Goal: Task Accomplishment & Management: Complete application form

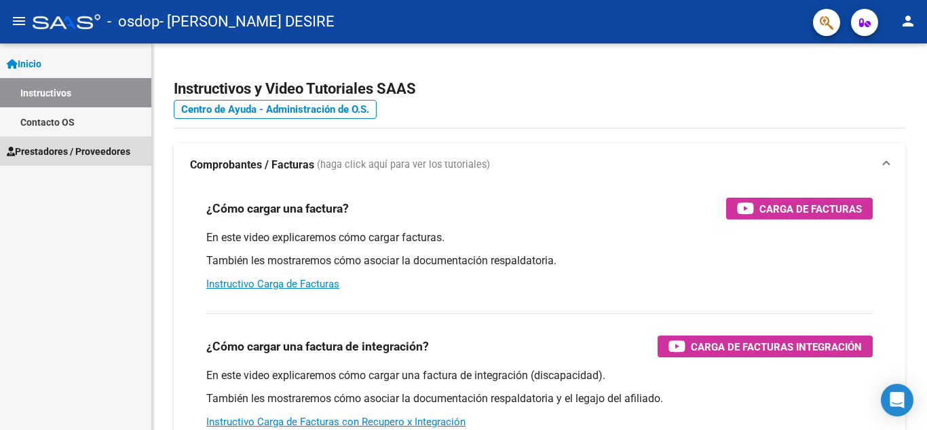
click at [89, 146] on span "Prestadores / Proveedores" at bounding box center [69, 151] width 124 height 15
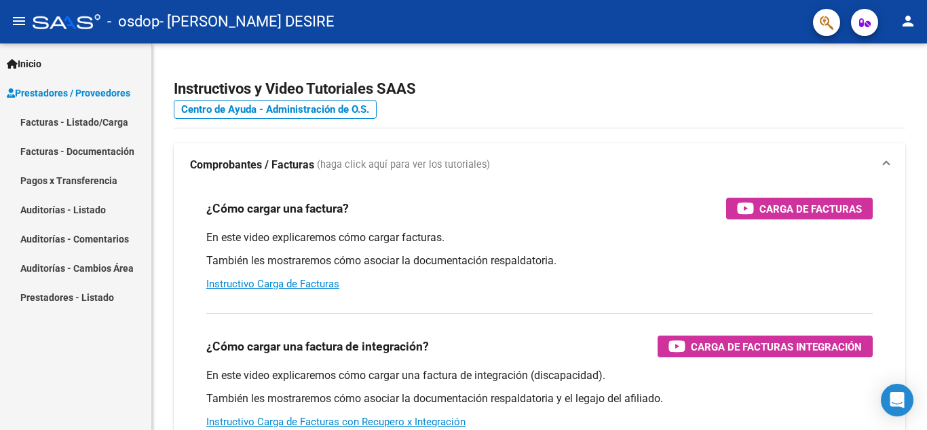
click at [104, 122] on link "Facturas - Listado/Carga" at bounding box center [75, 121] width 151 height 29
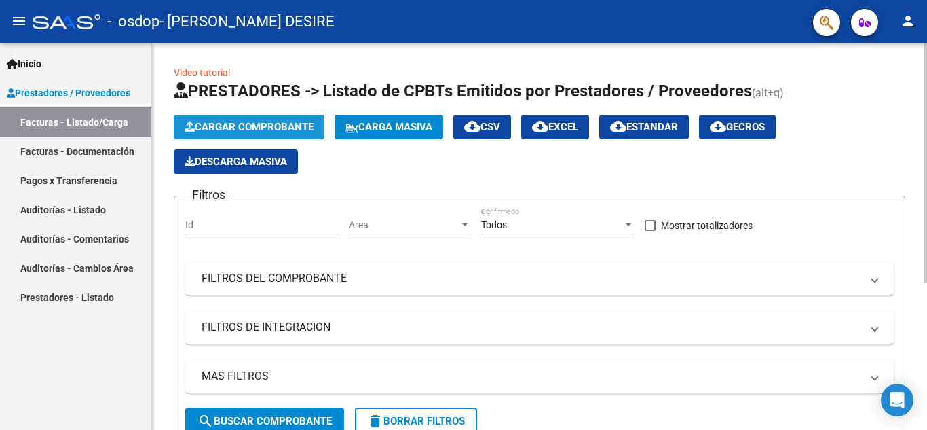
click at [265, 123] on span "Cargar Comprobante" at bounding box center [249, 127] width 129 height 12
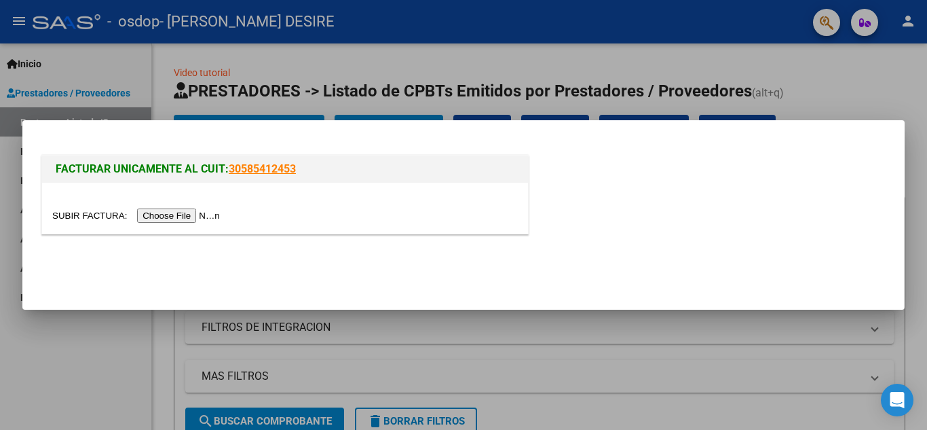
click at [208, 215] on input "file" at bounding box center [138, 215] width 172 height 14
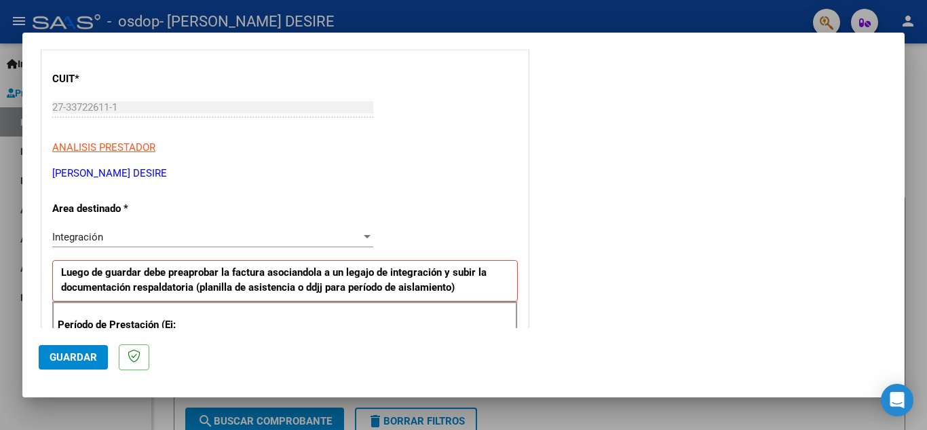
scroll to position [172, 0]
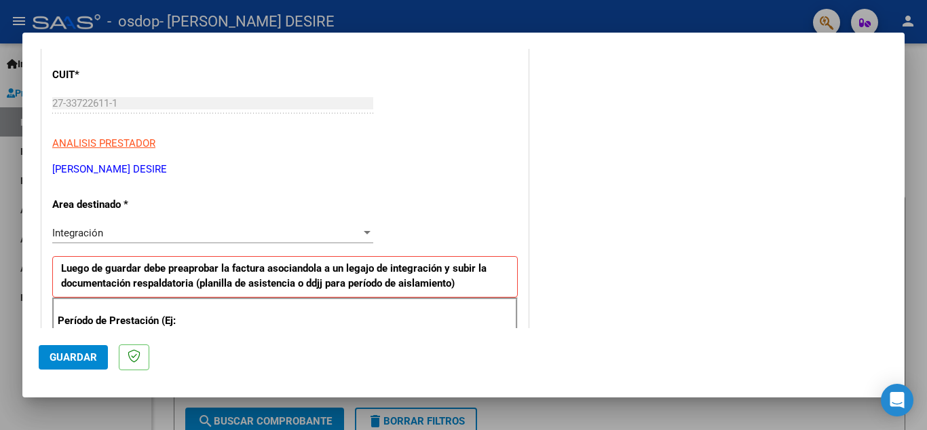
click at [301, 238] on div "Integración" at bounding box center [206, 233] width 309 height 12
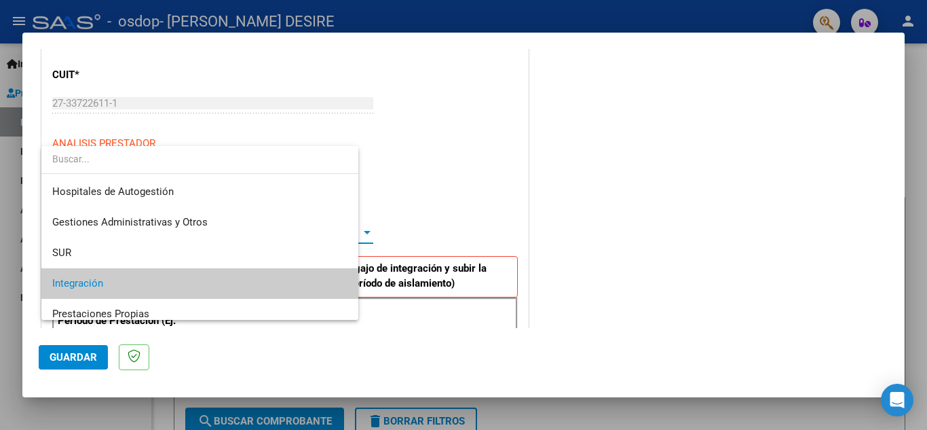
scroll to position [51, 0]
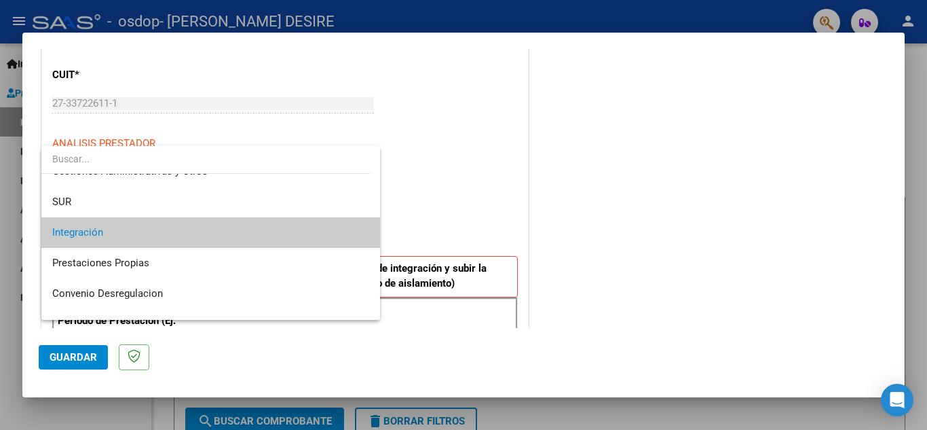
click at [300, 238] on span "Integración" at bounding box center [210, 232] width 317 height 31
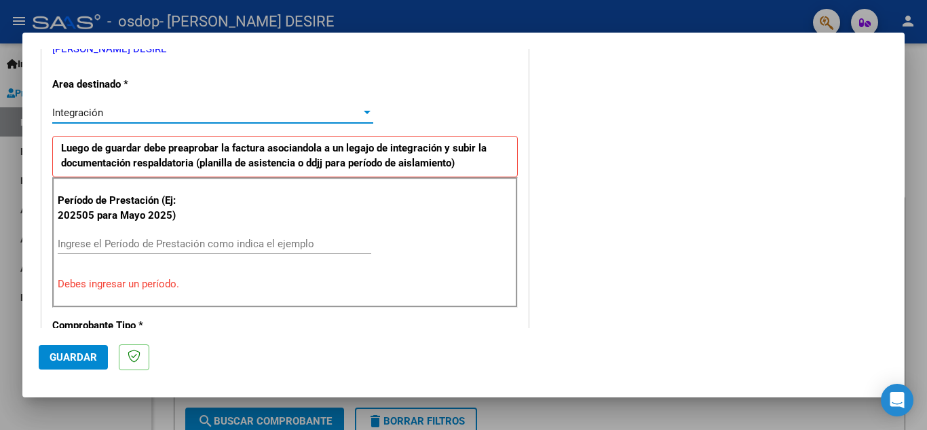
scroll to position [308, 0]
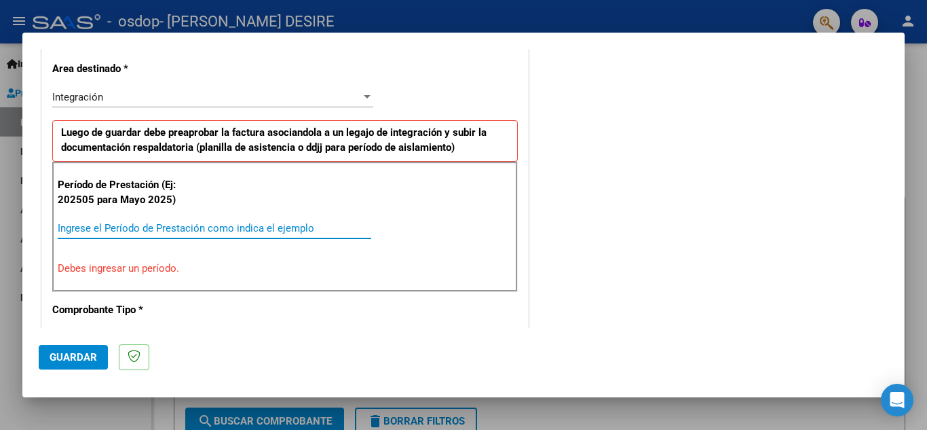
click at [128, 229] on input "Ingrese el Período de Prestación como indica el ejemplo" at bounding box center [215, 228] width 314 height 12
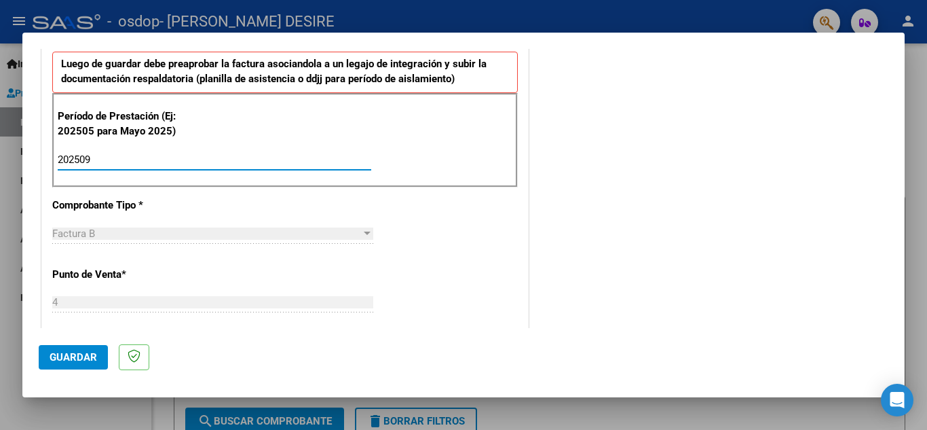
scroll to position [443, 0]
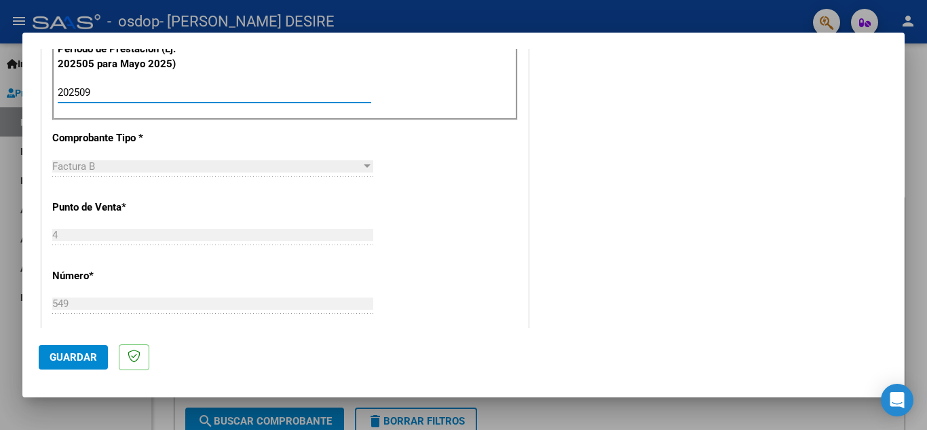
type input "202509"
click at [260, 168] on div "Factura B" at bounding box center [206, 166] width 309 height 12
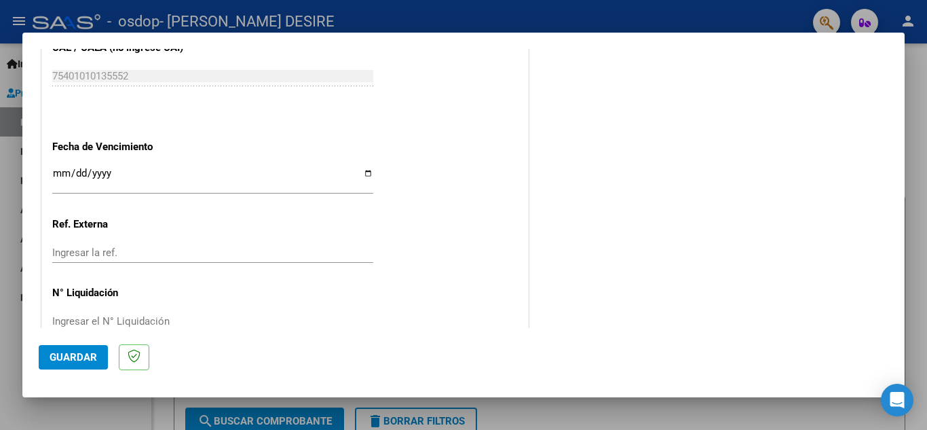
scroll to position [916, 0]
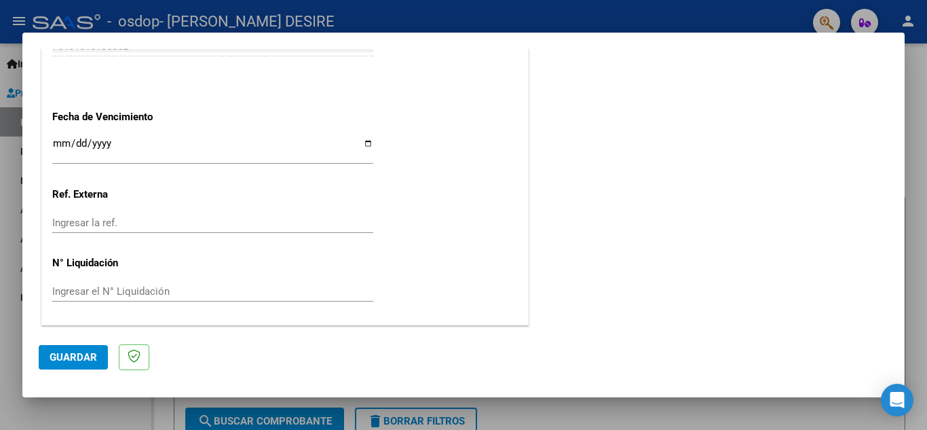
click at [366, 148] on input "Ingresar la fecha" at bounding box center [212, 149] width 321 height 22
type input "[DATE]"
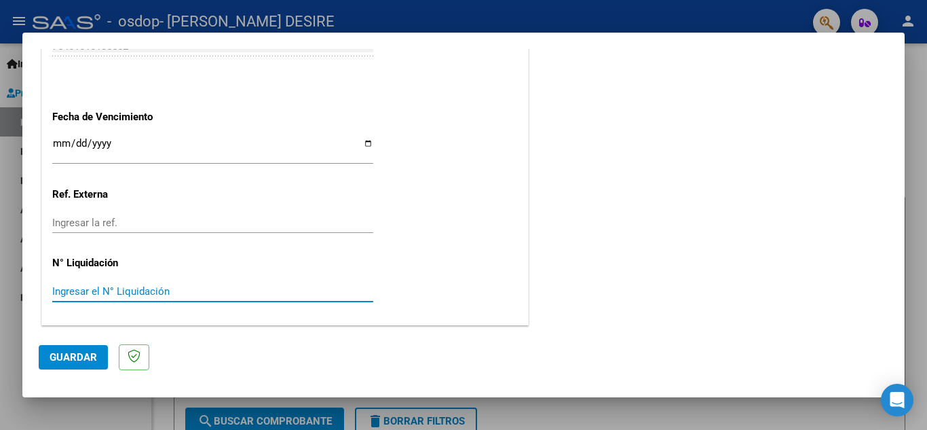
click at [142, 294] on input "Ingresar el N° Liquidación" at bounding box center [212, 291] width 321 height 12
click at [248, 295] on input "Ingresar el N° Liquidación" at bounding box center [212, 291] width 321 height 12
click at [69, 354] on span "Guardar" at bounding box center [74, 357] width 48 height 12
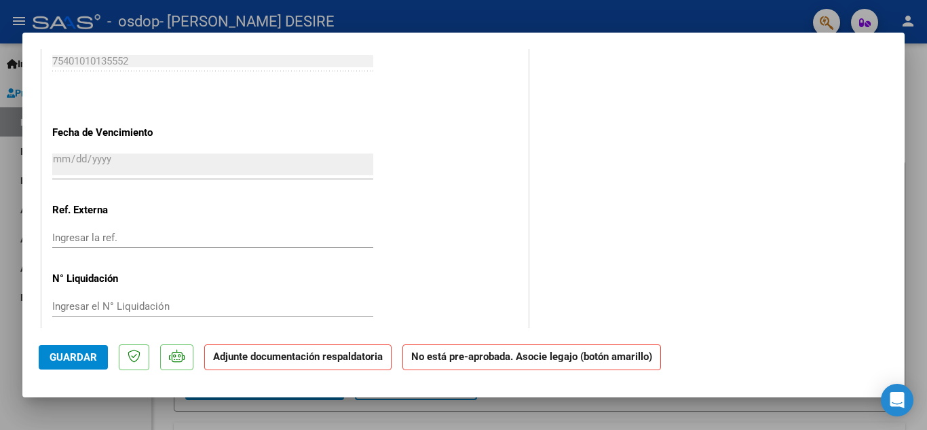
scroll to position [900, 0]
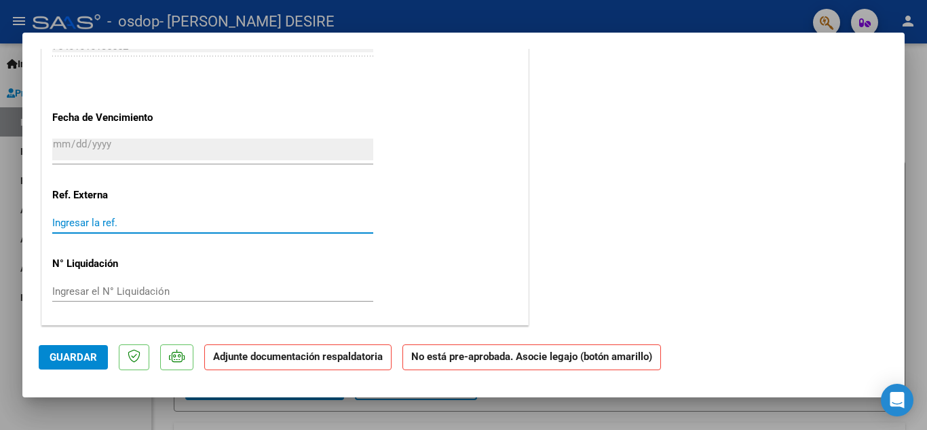
click at [136, 226] on input "Ingresar la ref." at bounding box center [212, 223] width 321 height 12
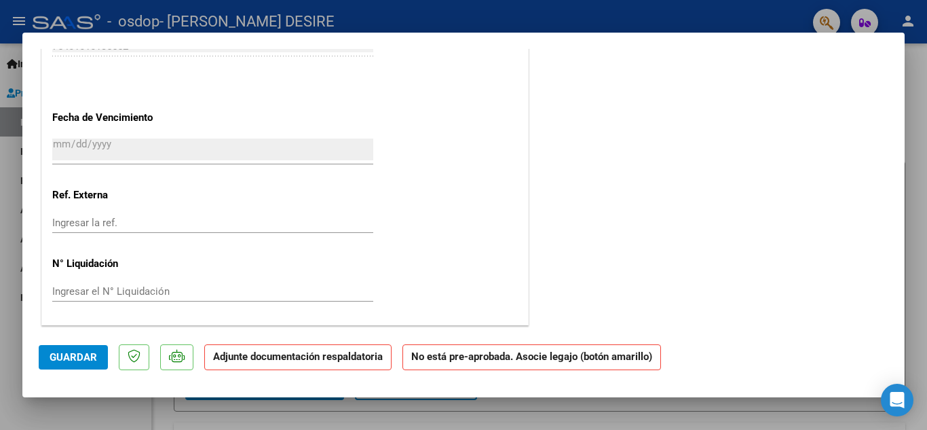
drag, startPoint x: 82, startPoint y: 215, endPoint x: 75, endPoint y: 223, distance: 10.6
click at [83, 215] on div "Ingresar la ref." at bounding box center [212, 223] width 321 height 20
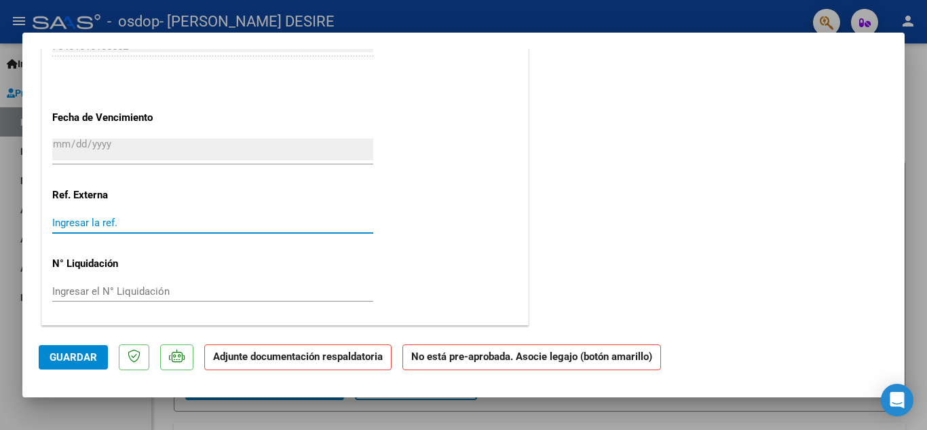
click at [73, 224] on input "Ingresar la ref." at bounding box center [212, 223] width 321 height 12
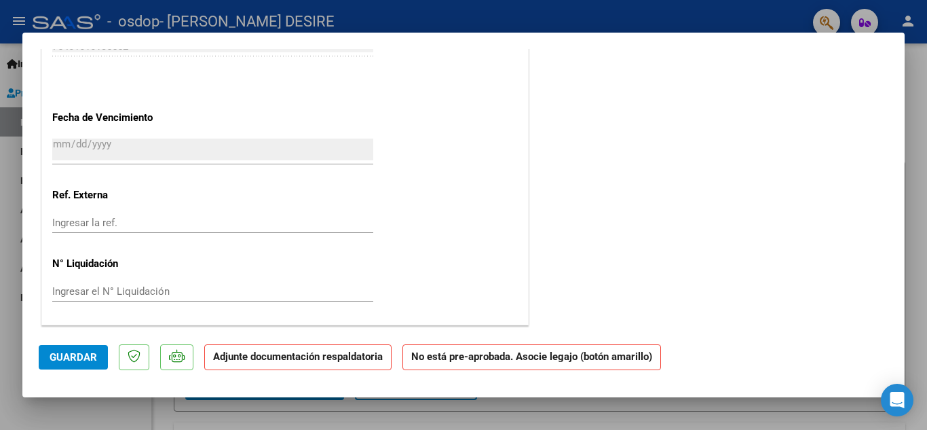
click at [138, 214] on div "Ingresar la ref." at bounding box center [212, 223] width 321 height 20
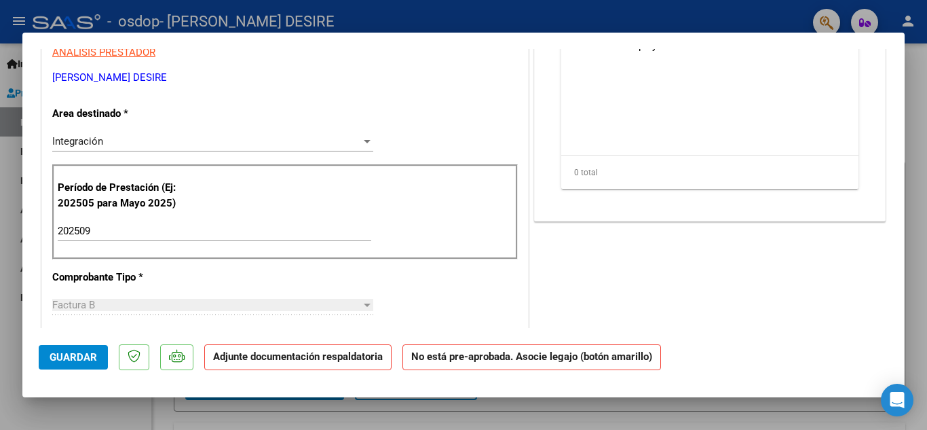
scroll to position [0, 0]
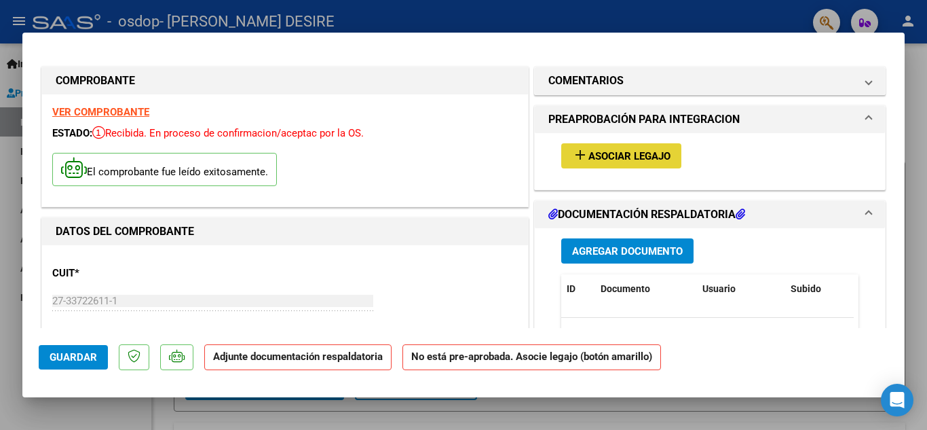
click at [646, 154] on span "Asociar Legajo" at bounding box center [630, 156] width 82 height 12
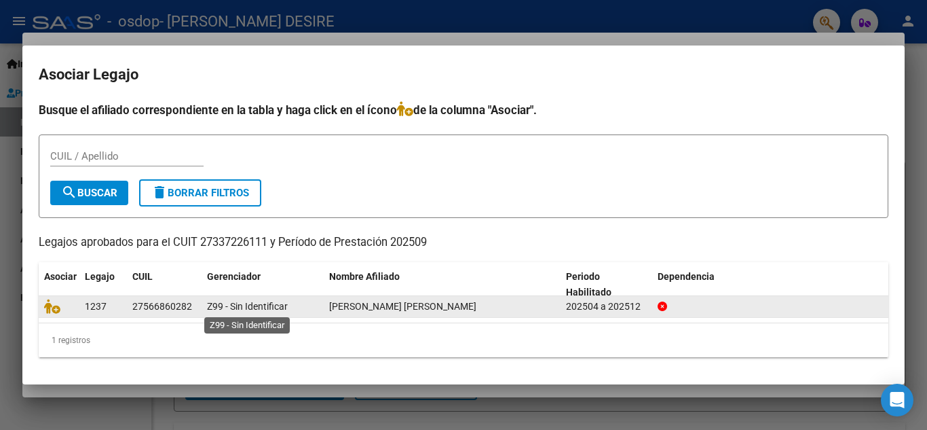
click at [273, 310] on span "Z99 - Sin Identificar" at bounding box center [247, 306] width 81 height 11
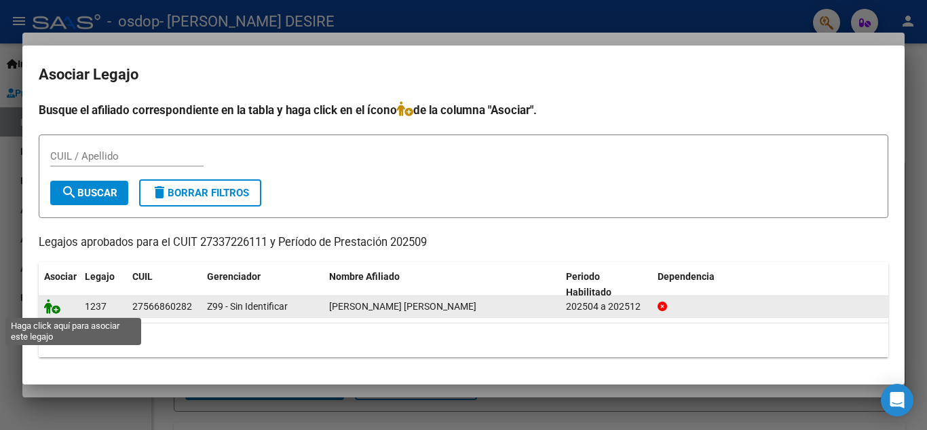
click at [52, 307] on icon at bounding box center [52, 306] width 16 height 15
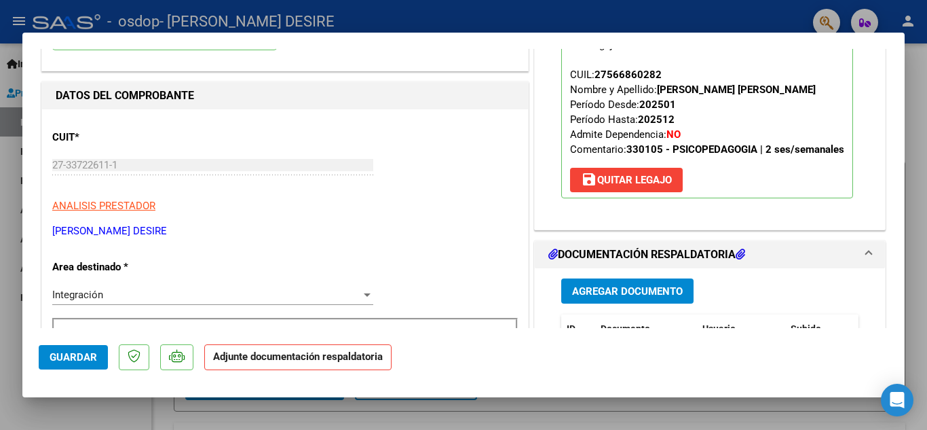
scroll to position [204, 0]
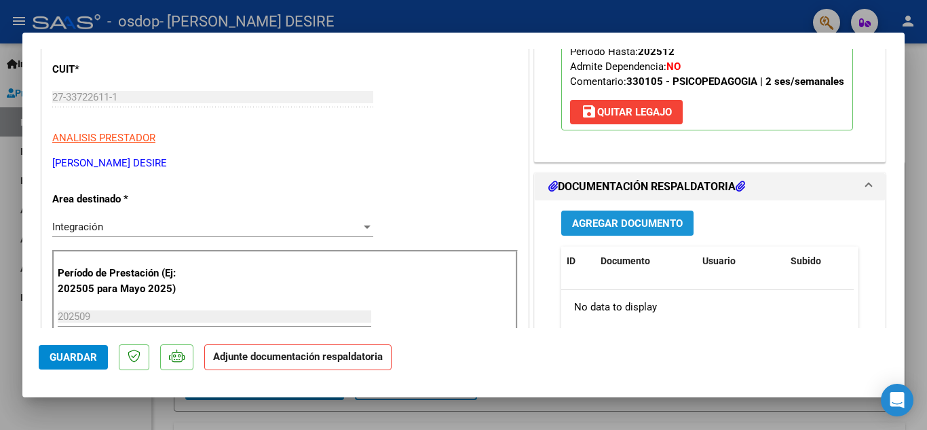
click at [625, 221] on span "Agregar Documento" at bounding box center [627, 223] width 111 height 12
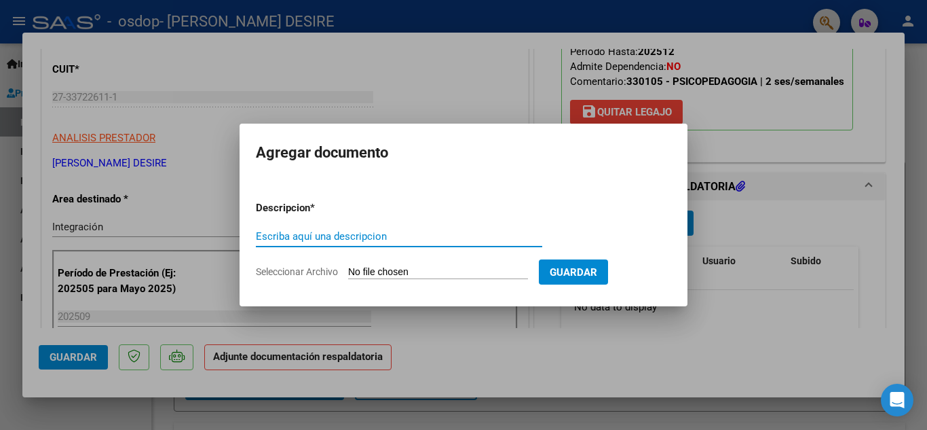
click at [369, 236] on input "Escriba aquí una descripcion" at bounding box center [399, 236] width 287 height 12
type input "Asistencia [DATE]"
click at [430, 272] on input "Seleccionar Archivo" at bounding box center [438, 272] width 180 height 13
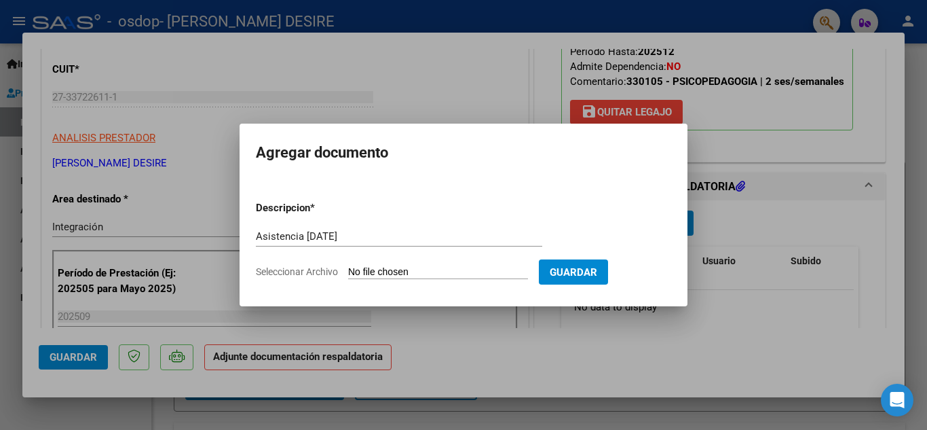
type input "C:\fakepath\Asistencia [PERSON_NAME] - [DATE].pdf"
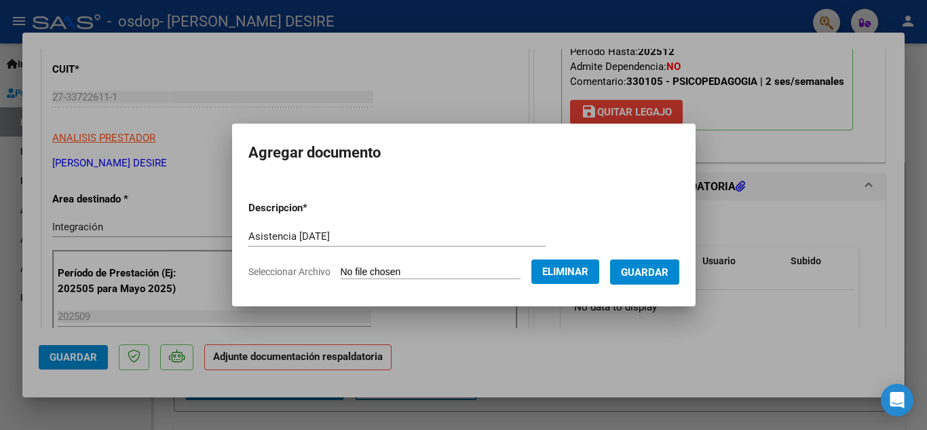
click at [669, 274] on span "Guardar" at bounding box center [645, 272] width 48 height 12
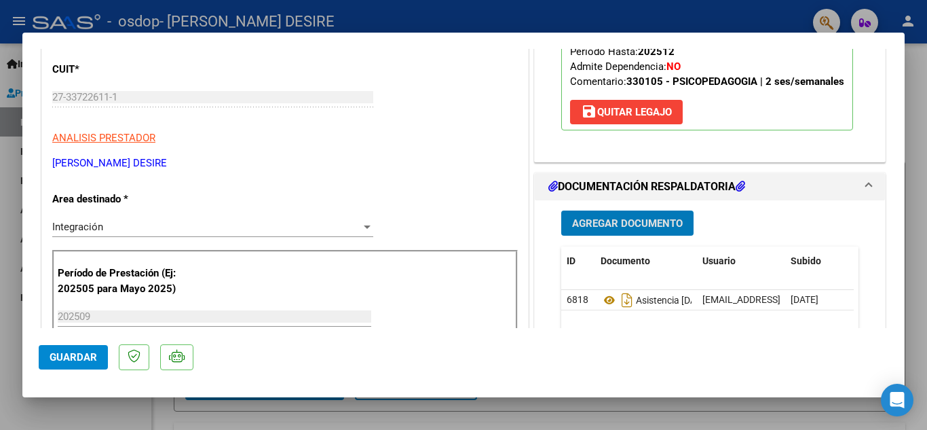
click at [659, 213] on button "Agregar Documento" at bounding box center [627, 222] width 132 height 25
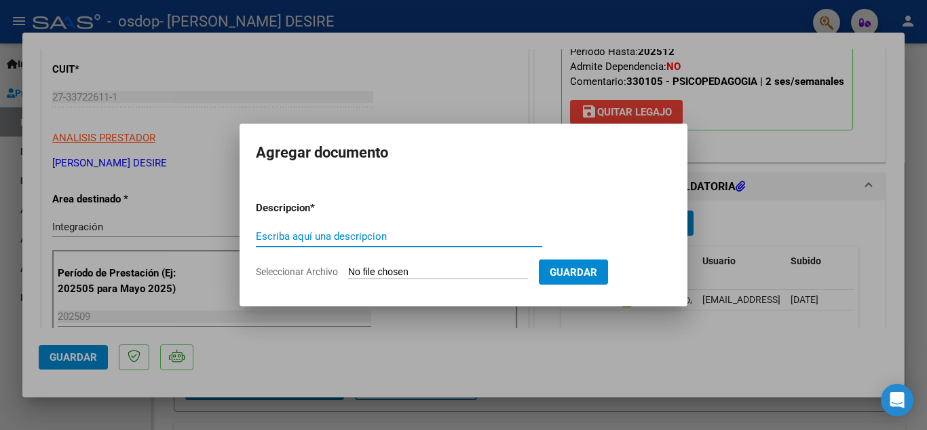
click at [383, 240] on input "Escriba aquí una descripcion" at bounding box center [399, 236] width 287 height 12
click at [303, 276] on span "Seleccionar Archivo" at bounding box center [297, 271] width 82 height 11
click at [348, 276] on input "Seleccionar Archivo" at bounding box center [438, 272] width 180 height 13
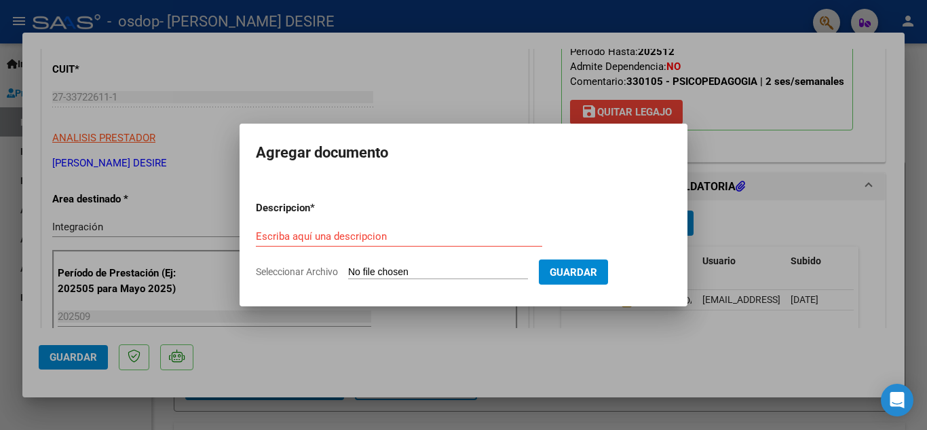
type input "C:\fakepath\[PERSON_NAME]- Informe evolucion [DATE].pdf"
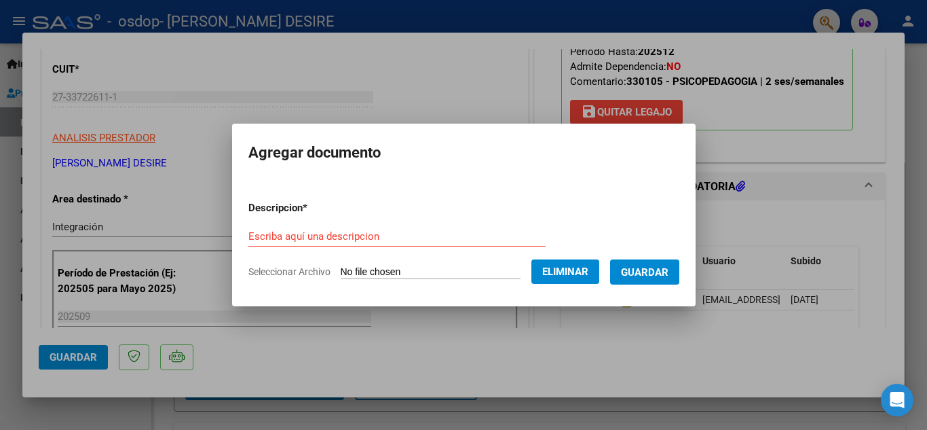
click at [696, 265] on mat-dialog-content "Descripcion * Escriba aquí una descripcion Seleccionar Archivo Eliminar Guardar" at bounding box center [464, 234] width 464 height 110
click at [680, 263] on button "Guardar" at bounding box center [644, 271] width 69 height 25
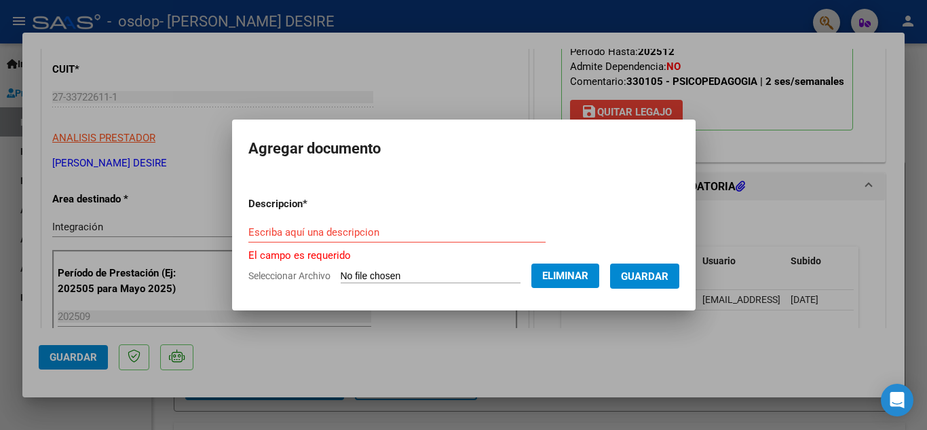
click at [416, 229] on input "Escriba aquí una descripcion" at bounding box center [396, 232] width 297 height 12
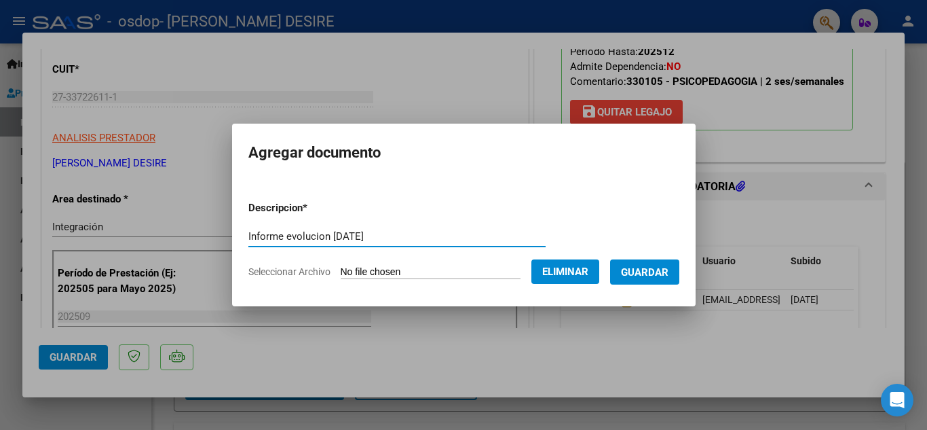
click at [268, 241] on input "Informe evolucion [DATE]" at bounding box center [396, 236] width 297 height 12
type input "Informe de evolución [DATE]"
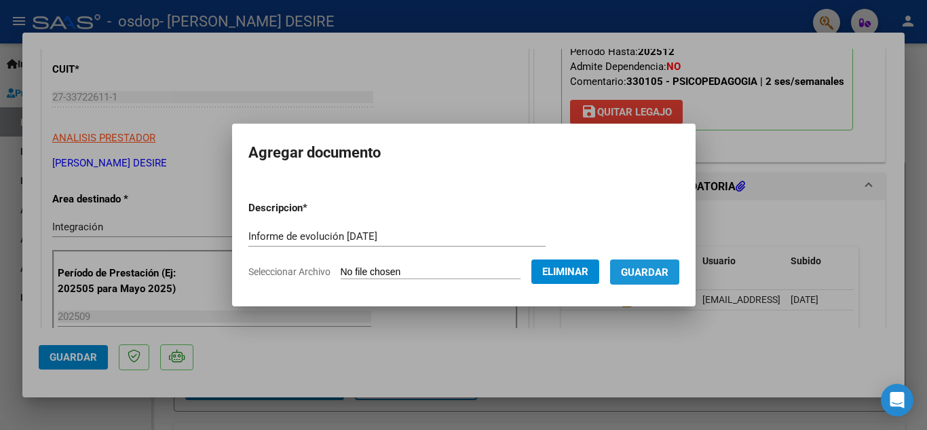
click at [652, 266] on span "Guardar" at bounding box center [645, 272] width 48 height 12
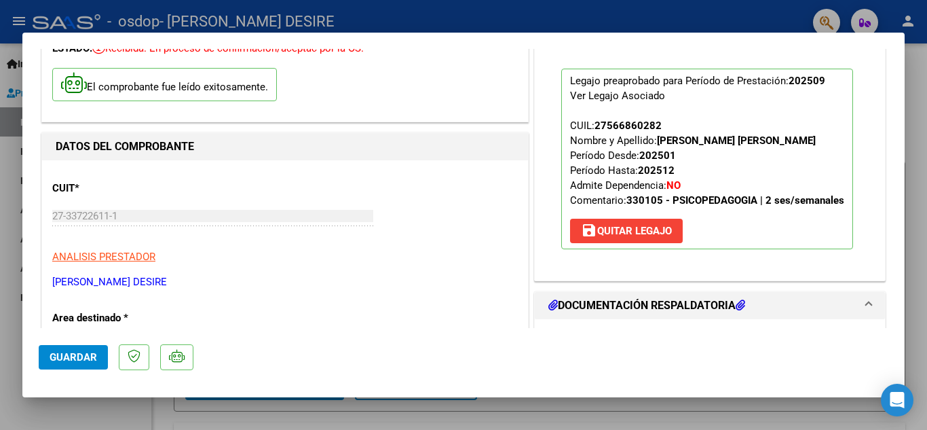
scroll to position [68, 0]
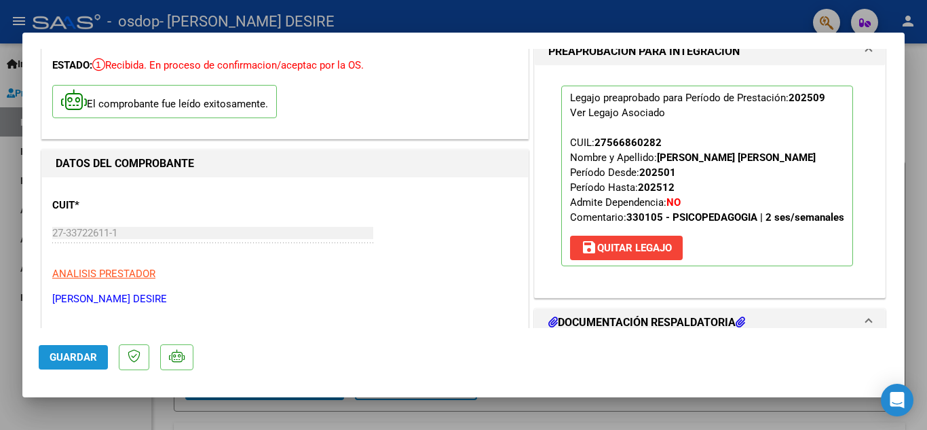
click at [64, 355] on span "Guardar" at bounding box center [74, 357] width 48 height 12
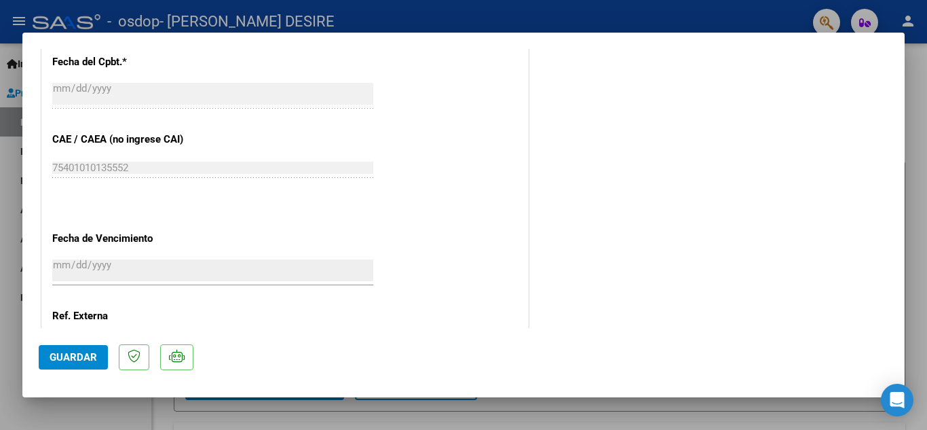
scroll to position [936, 0]
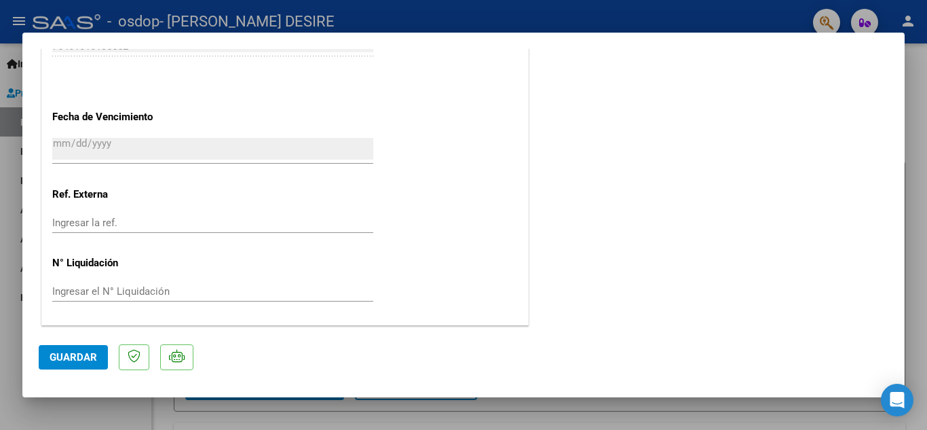
click at [83, 350] on button "Guardar" at bounding box center [73, 357] width 69 height 24
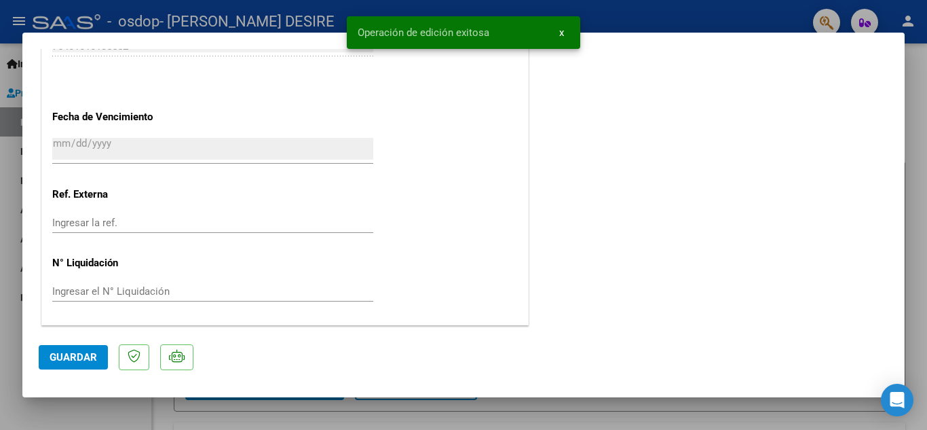
click at [638, 7] on div at bounding box center [463, 215] width 927 height 430
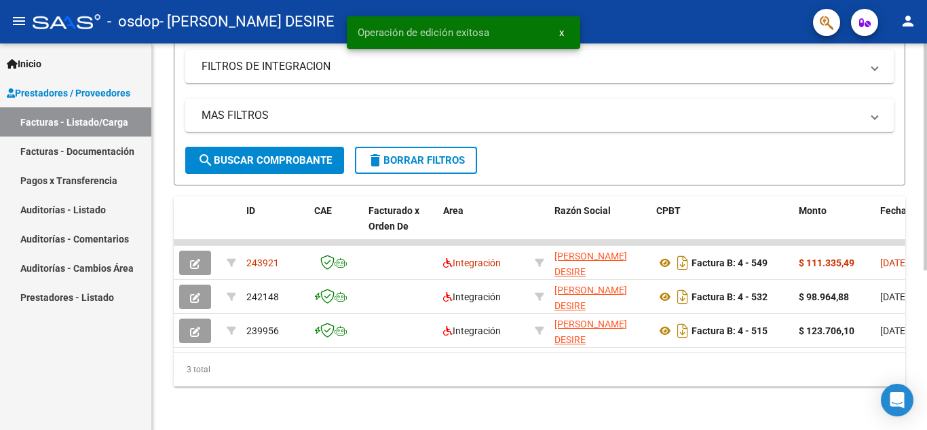
scroll to position [272, 0]
